Goal: Task Accomplishment & Management: Use online tool/utility

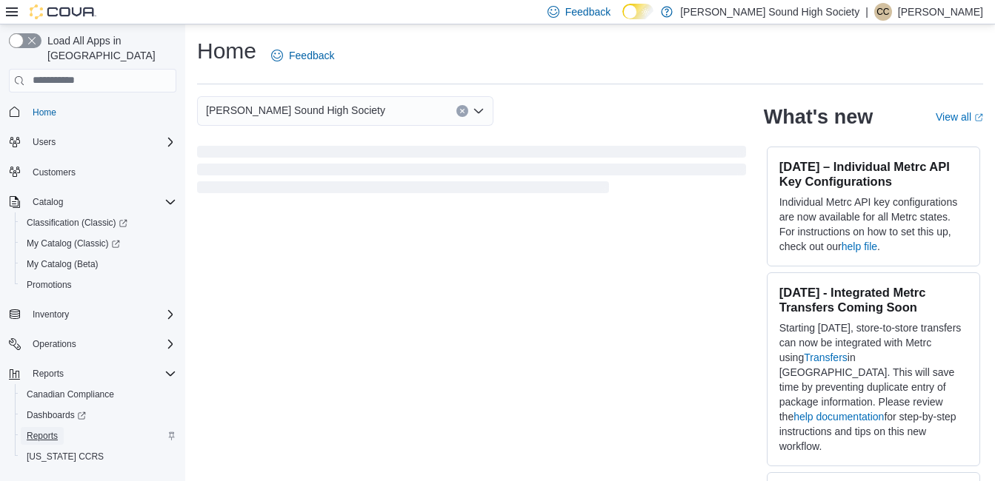
click at [47, 430] on span "Reports" at bounding box center [42, 436] width 31 height 12
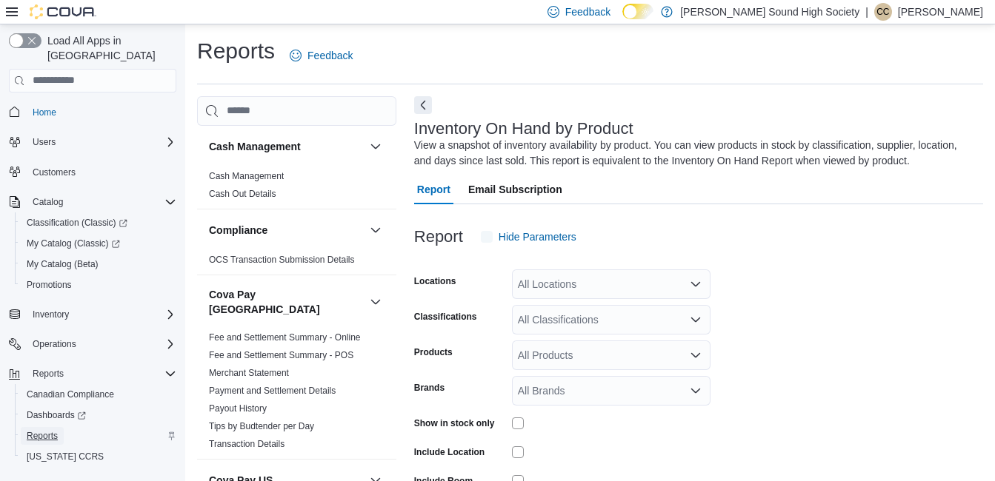
scroll to position [50, 0]
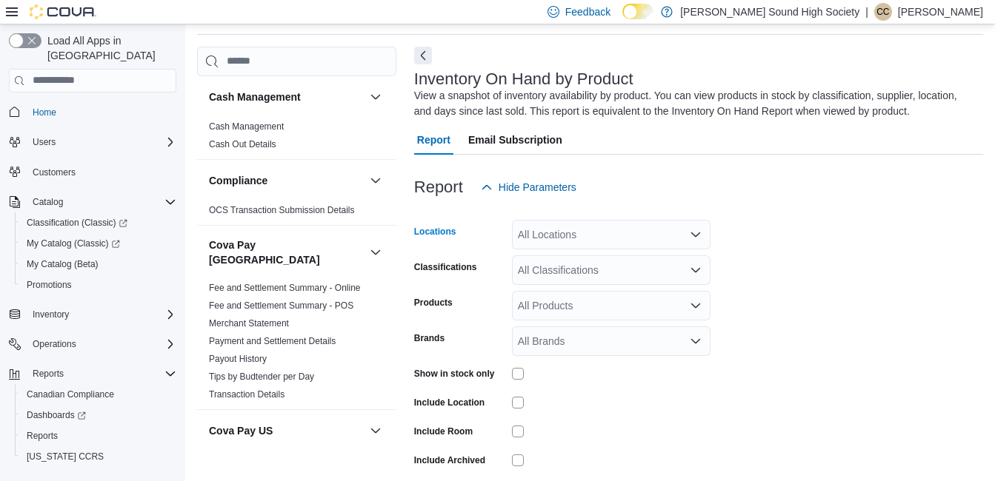
click at [548, 247] on div "All Locations" at bounding box center [611, 235] width 198 height 30
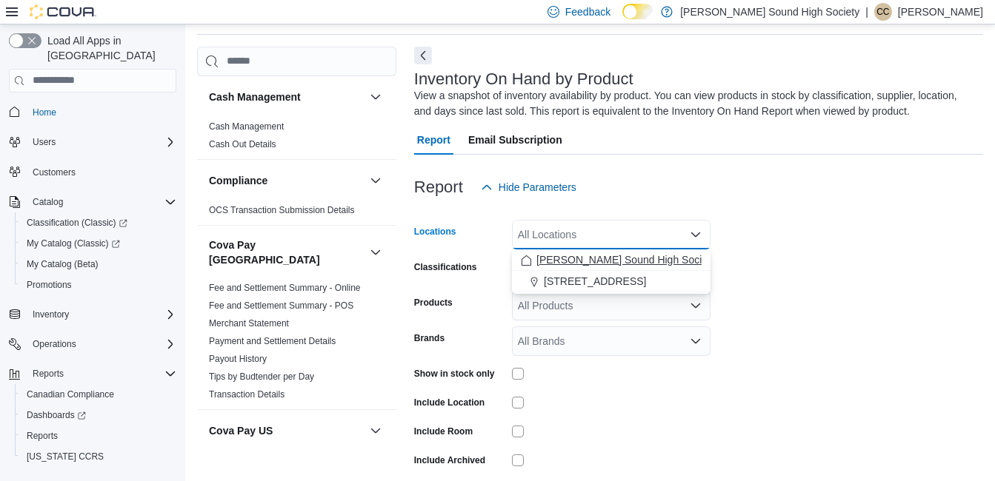
click at [550, 255] on span "[PERSON_NAME] Sound High Society" at bounding box center [625, 260] width 179 height 15
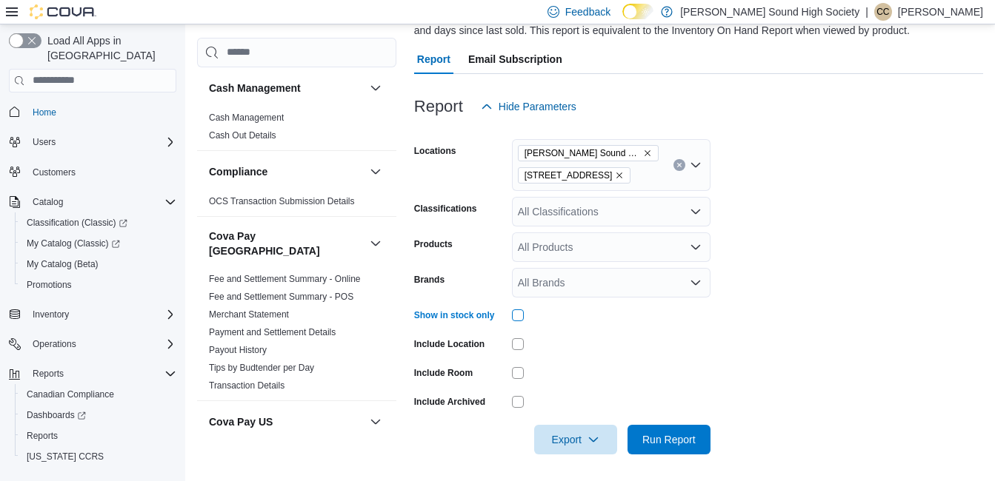
scroll to position [133, 0]
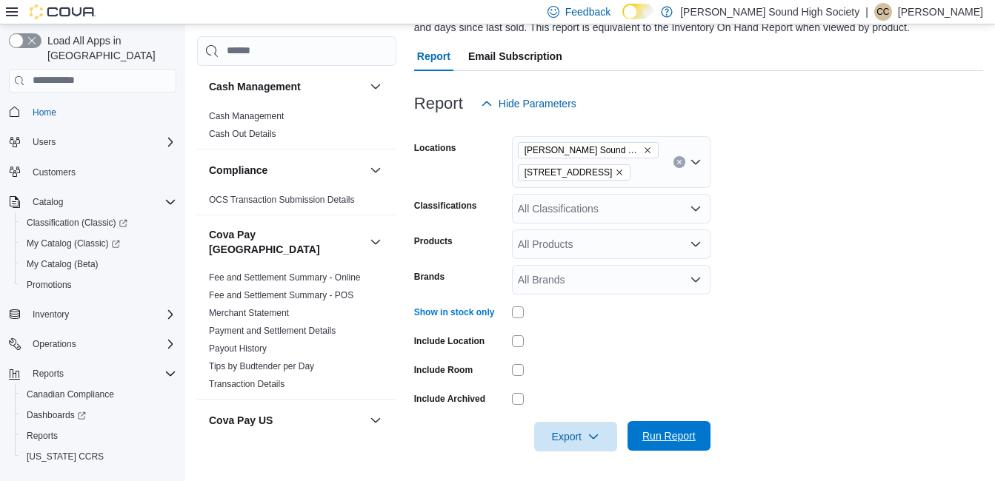
click at [645, 444] on span "Run Report" at bounding box center [668, 436] width 65 height 30
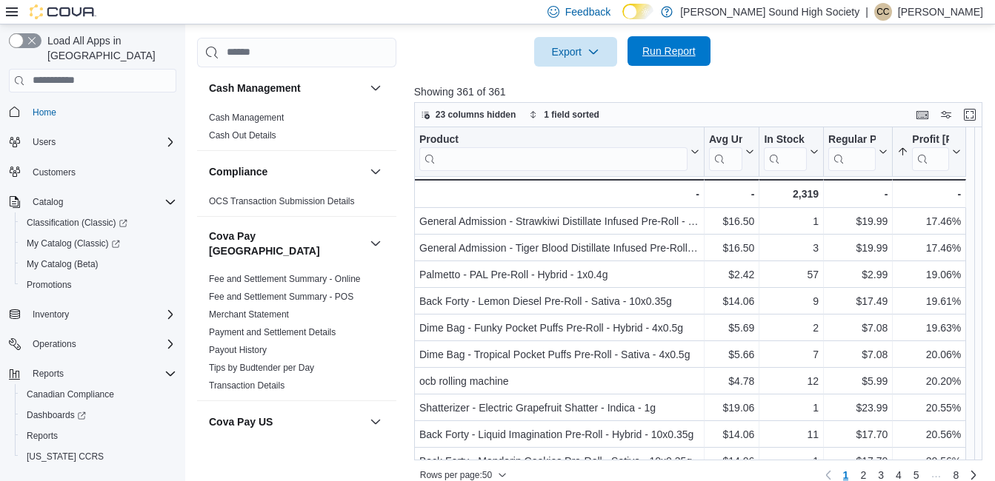
scroll to position [536, 0]
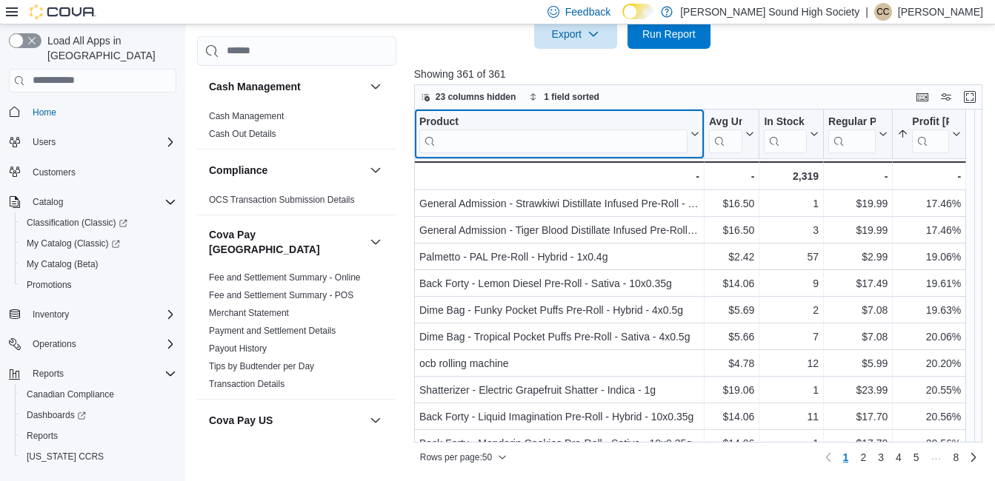
click at [599, 141] on input "search" at bounding box center [553, 141] width 268 height 24
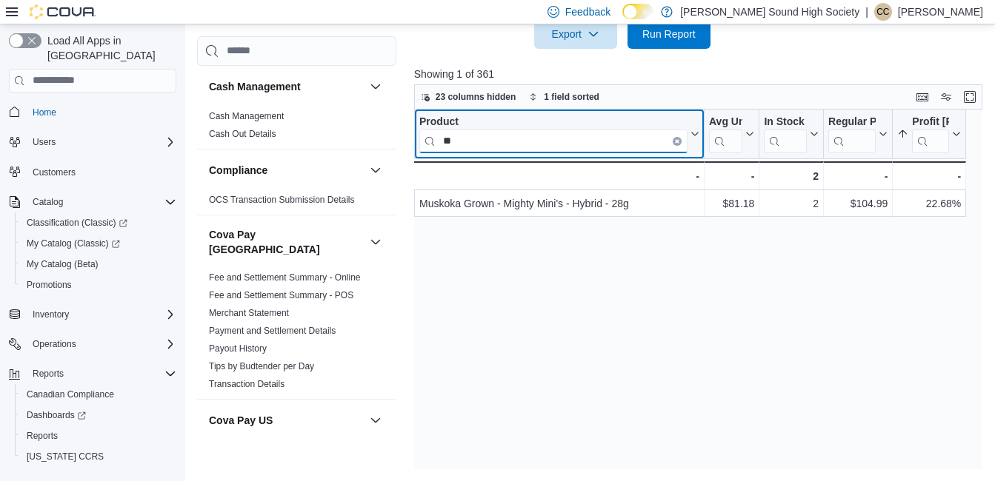
type input "*"
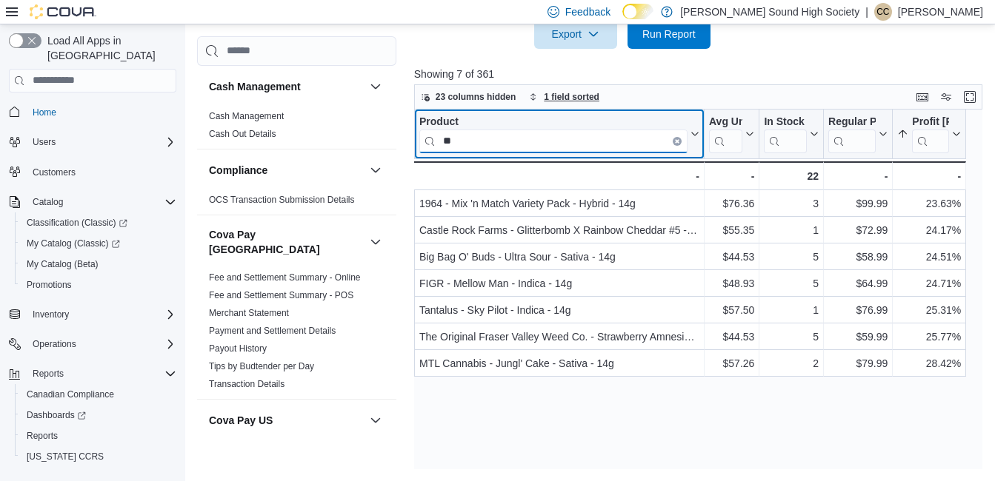
type input "*"
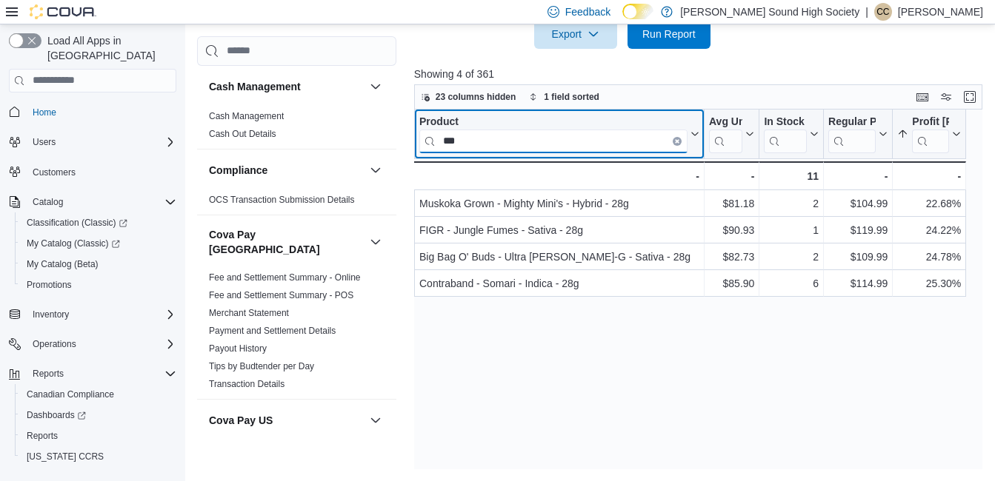
type input "***"
